Goal: Navigation & Orientation: Find specific page/section

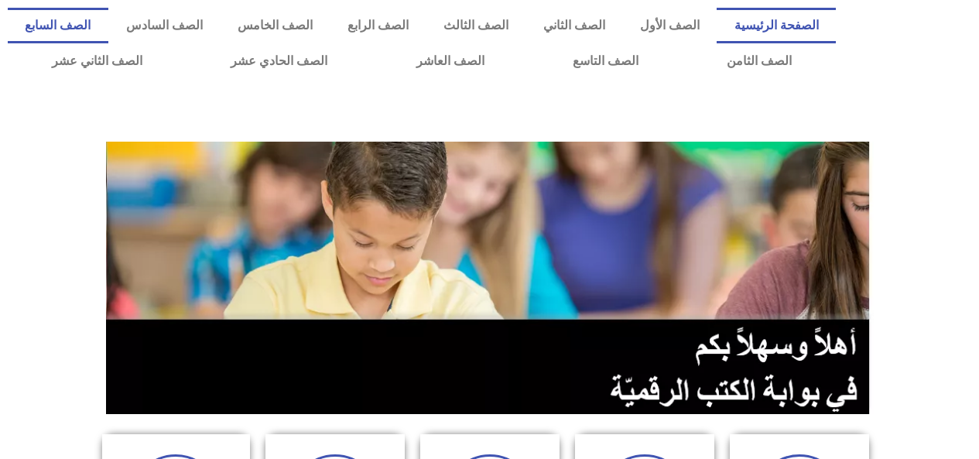
click at [108, 28] on link "الصف السابع" at bounding box center [58, 26] width 101 height 36
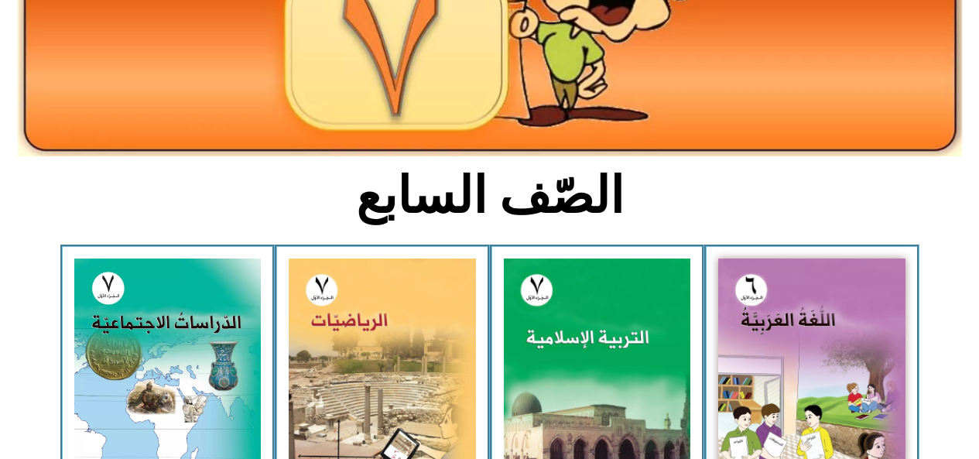
scroll to position [263, 0]
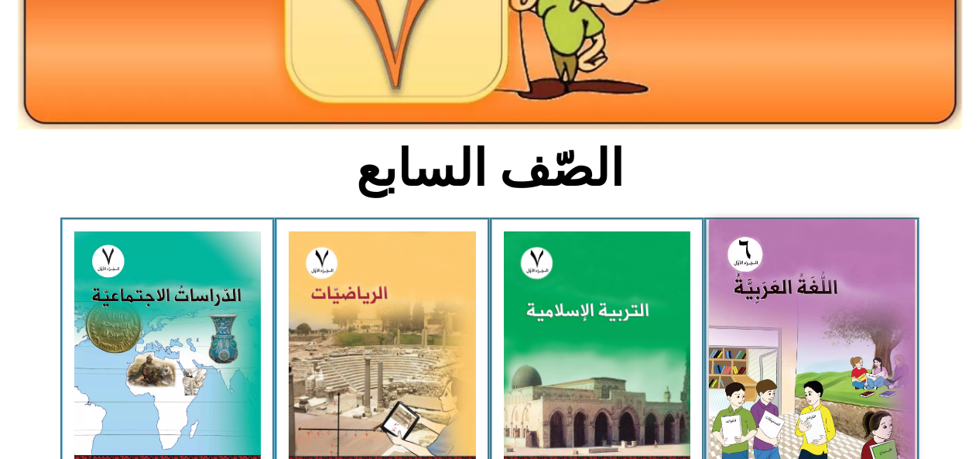
click at [758, 368] on img at bounding box center [812, 348] width 206 height 257
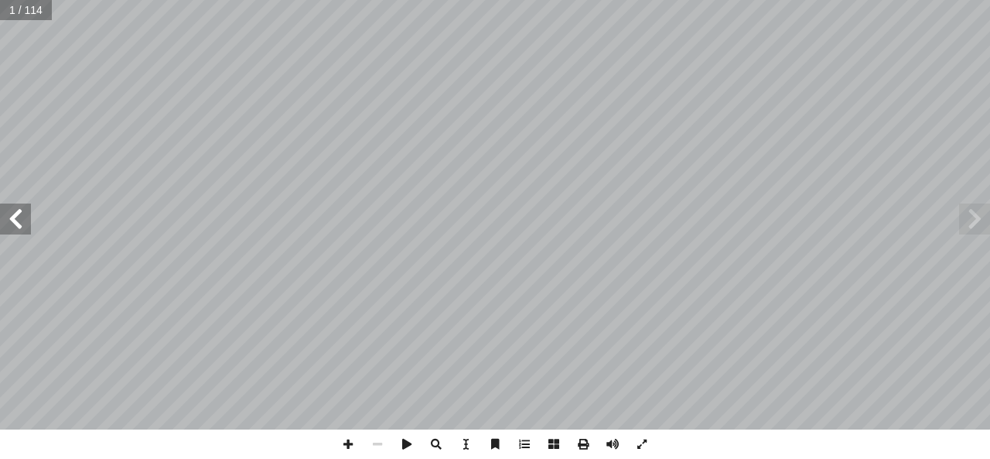
click at [3, 217] on span at bounding box center [15, 218] width 31 height 31
click at [0, 234] on span at bounding box center [15, 218] width 31 height 31
click at [0, 231] on span at bounding box center [15, 218] width 31 height 31
click at [28, 222] on span at bounding box center [15, 218] width 31 height 31
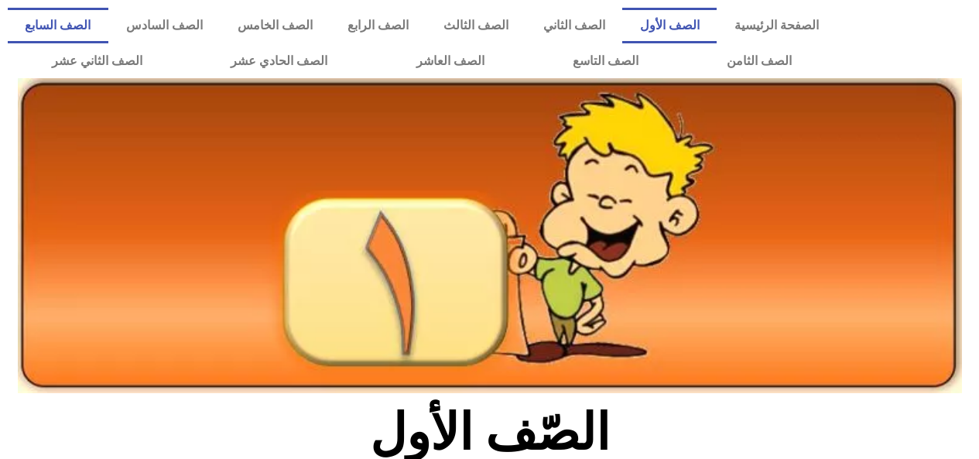
click at [108, 25] on link "الصف السابع" at bounding box center [58, 26] width 101 height 36
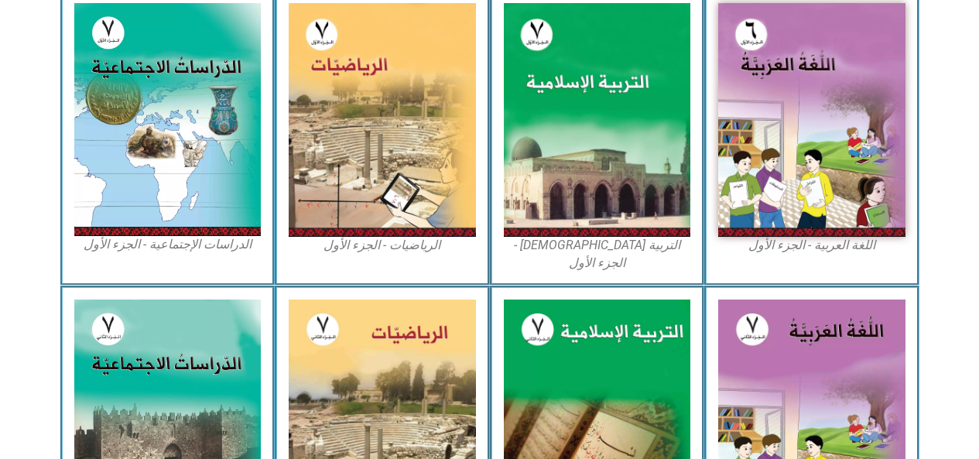
scroll to position [491, 0]
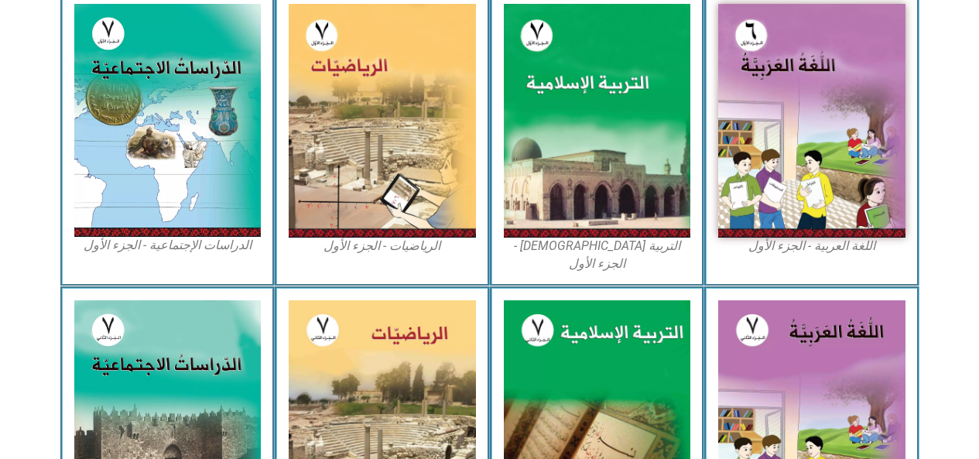
click at [566, 198] on img at bounding box center [597, 121] width 187 height 234
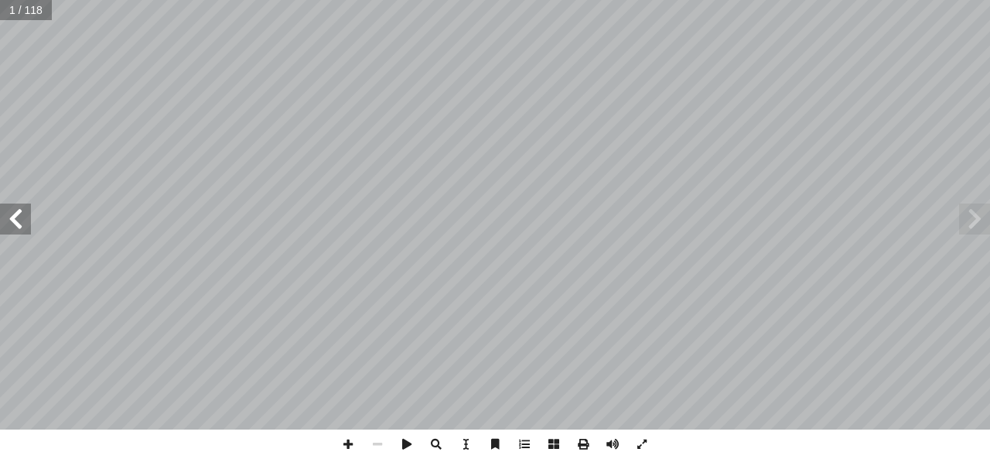
click at [15, 210] on span at bounding box center [15, 218] width 31 height 31
click at [10, 221] on span at bounding box center [15, 218] width 31 height 31
click at [20, 225] on span at bounding box center [15, 218] width 31 height 31
click at [13, 227] on span at bounding box center [15, 218] width 31 height 31
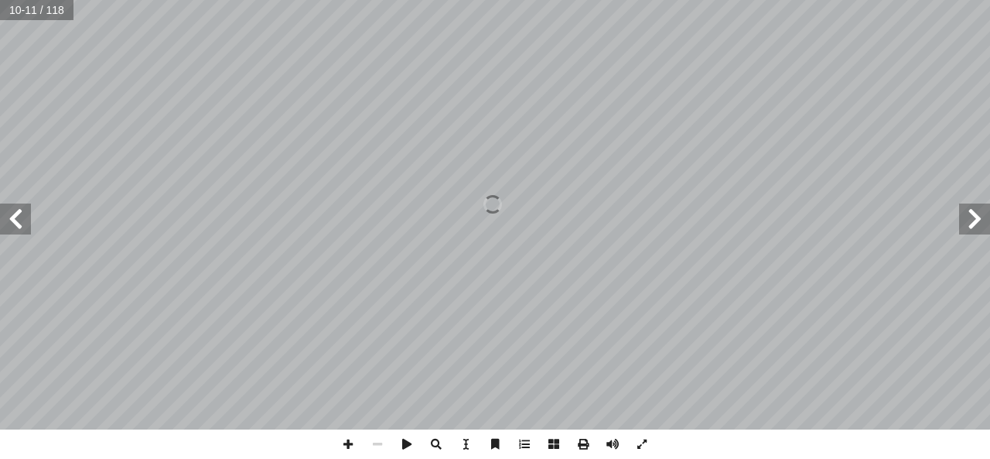
click at [970, 216] on span at bounding box center [974, 218] width 31 height 31
click at [977, 221] on span at bounding box center [974, 218] width 31 height 31
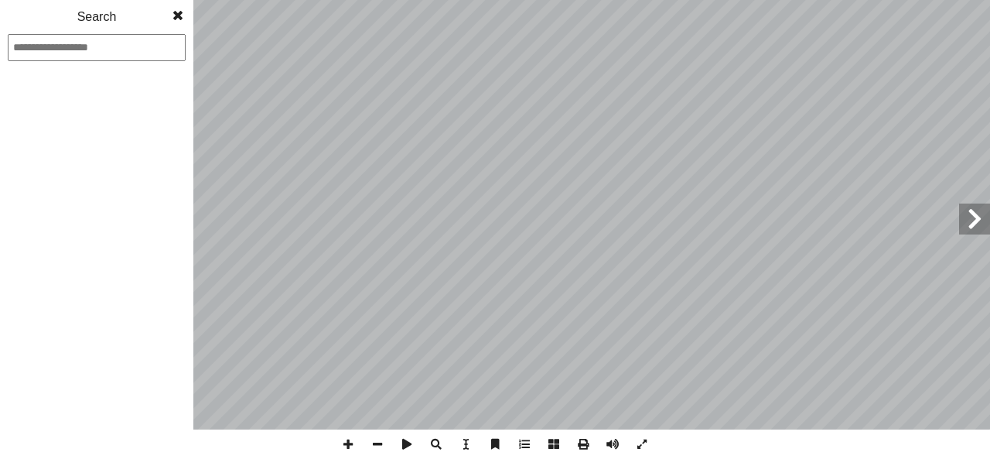
click at [969, 227] on span at bounding box center [974, 218] width 31 height 31
